Goal: Find specific page/section: Find specific page/section

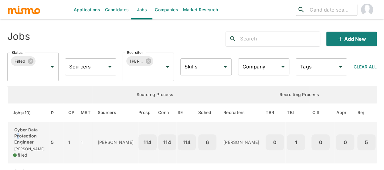
drag, startPoint x: 23, startPoint y: 138, endPoint x: 18, endPoint y: 138, distance: 4.9
click at [18, 138] on p "Cyber Data Protection Engineer" at bounding box center [29, 136] width 32 height 18
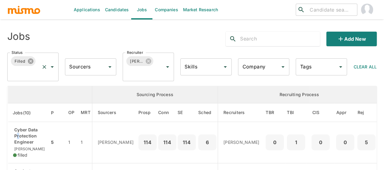
click at [29, 59] on icon at bounding box center [30, 60] width 5 height 5
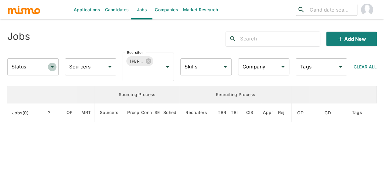
click at [53, 67] on icon "Open" at bounding box center [52, 66] width 7 height 7
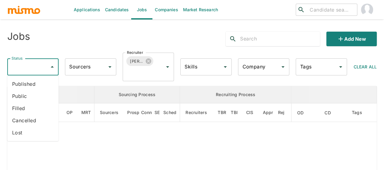
click at [30, 84] on li "Published" at bounding box center [32, 84] width 51 height 12
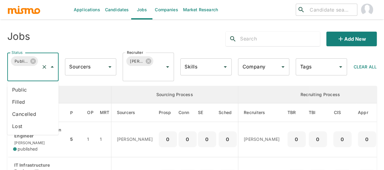
click at [19, 90] on li "Public" at bounding box center [32, 90] width 51 height 12
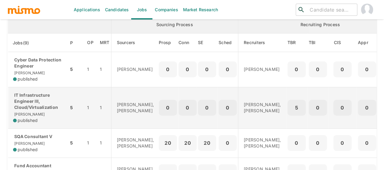
scroll to position [91, 0]
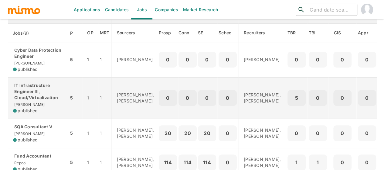
click at [34, 94] on p "IT Infrastructure Engineer III, Cloud/Virtualization" at bounding box center [38, 91] width 51 height 18
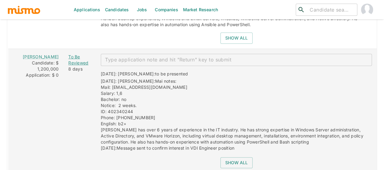
scroll to position [1175, 0]
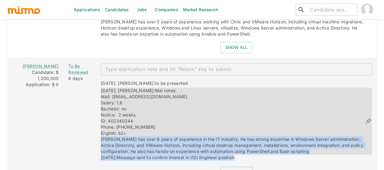
drag, startPoint x: 244, startPoint y: 142, endPoint x: 93, endPoint y: 123, distance: 152.7
click at [96, 123] on div "08/18/2025: Kaiser: to be presented 08/18/2025: Kaiser: Mai notes: Mail: josuem…" at bounding box center [234, 118] width 276 height 86
copy div "Josue has over 6 years of experience in the IT industry. He has strong expertis…"
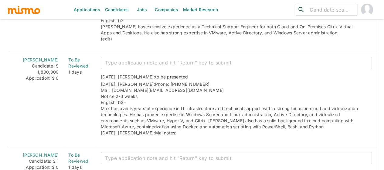
scroll to position [978, 0]
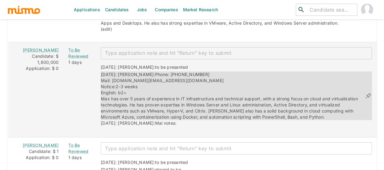
click at [217, 99] on span "Phone: 506 8488 0078 Mail: msrb.business@gmail.com Notice:2-3 weeks English: b2…" at bounding box center [230, 96] width 258 height 48
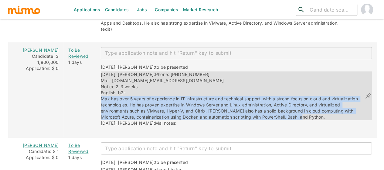
drag, startPoint x: 256, startPoint y: 101, endPoint x: 93, endPoint y: 84, distance: 163.6
click at [101, 84] on div "08/25/2025: Kaiser: Phone: 506 8488 0078 Mail: msrb.business@gmail.com Notice:2…" at bounding box center [233, 95] width 264 height 49
copy span "Max has over 5 years of experience in IT infrastructure and technical support, …"
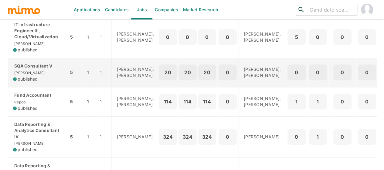
scroll to position [121, 0]
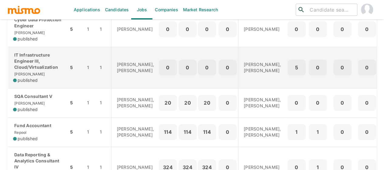
click at [35, 56] on p "IT Infrastructure Engineer III, Cloud/Virtualization" at bounding box center [38, 61] width 51 height 18
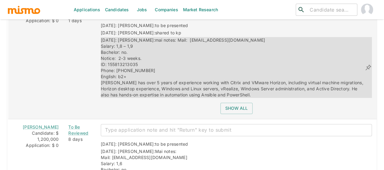
scroll to position [1084, 0]
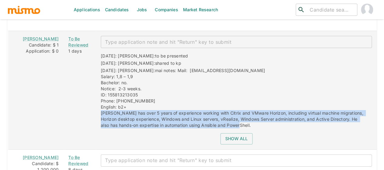
drag, startPoint x: 226, startPoint y: 107, endPoint x: 89, endPoint y: 97, distance: 137.0
click at [96, 97] on div "08/25/2025: Kaiser: to be presented 08/25/2025: Kaiser: shared to kp 08/25/2025…" at bounding box center [234, 88] width 276 height 80
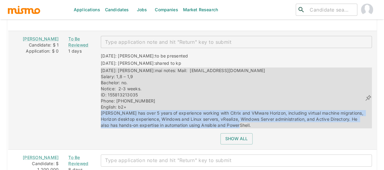
copy span "[PERSON_NAME] has over 5 years of experience working with Citrix and VMware Hor…"
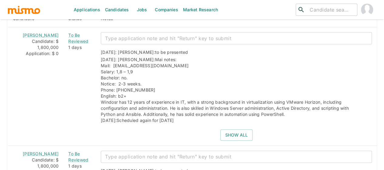
scroll to position [750, 0]
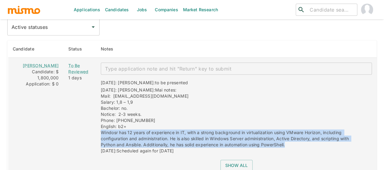
drag, startPoint x: 257, startPoint y: 128, endPoint x: 91, endPoint y: 117, distance: 165.9
click at [96, 117] on div "08/25/2025: Kaiser: to be presented 08/25/2025: Kaiser: Mai notes: Mail: windso…" at bounding box center [234, 115] width 276 height 80
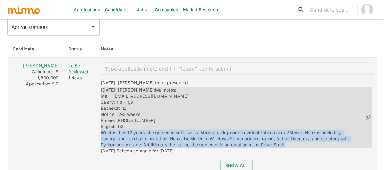
copy span "Windosr has 12 years of experience in IT, with a strong background in virtualiz…"
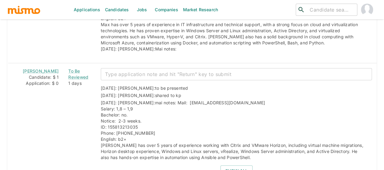
scroll to position [1084, 0]
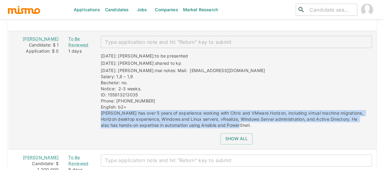
drag, startPoint x: 227, startPoint y: 108, endPoint x: 91, endPoint y: 94, distance: 136.5
click at [96, 94] on div "08/25/2025: Kaiser: to be presented 08/25/2025: Kaiser: shared to kp 08/25/2025…" at bounding box center [234, 88] width 276 height 80
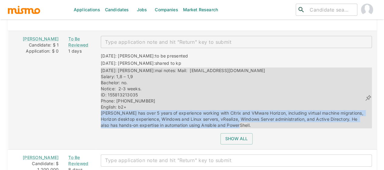
copy span "[PERSON_NAME] has over 5 years of experience working with Citrix and VMware Hor…"
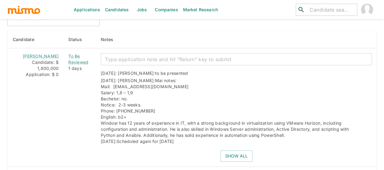
scroll to position [750, 0]
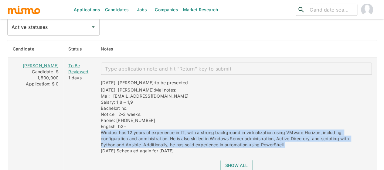
drag, startPoint x: 269, startPoint y: 130, endPoint x: 90, endPoint y: 119, distance: 179.2
click at [96, 119] on div "08/25/2025: Kaiser: to be presented 08/25/2025: Kaiser: Mai notes: Mail: windso…" at bounding box center [234, 115] width 276 height 80
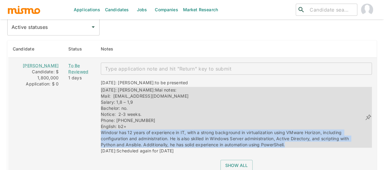
copy span "Windosr has 12 years of experience in IT, with a strong background in virtualiz…"
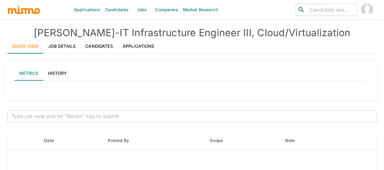
type input "Active statuses"
